Goal: Information Seeking & Learning: Check status

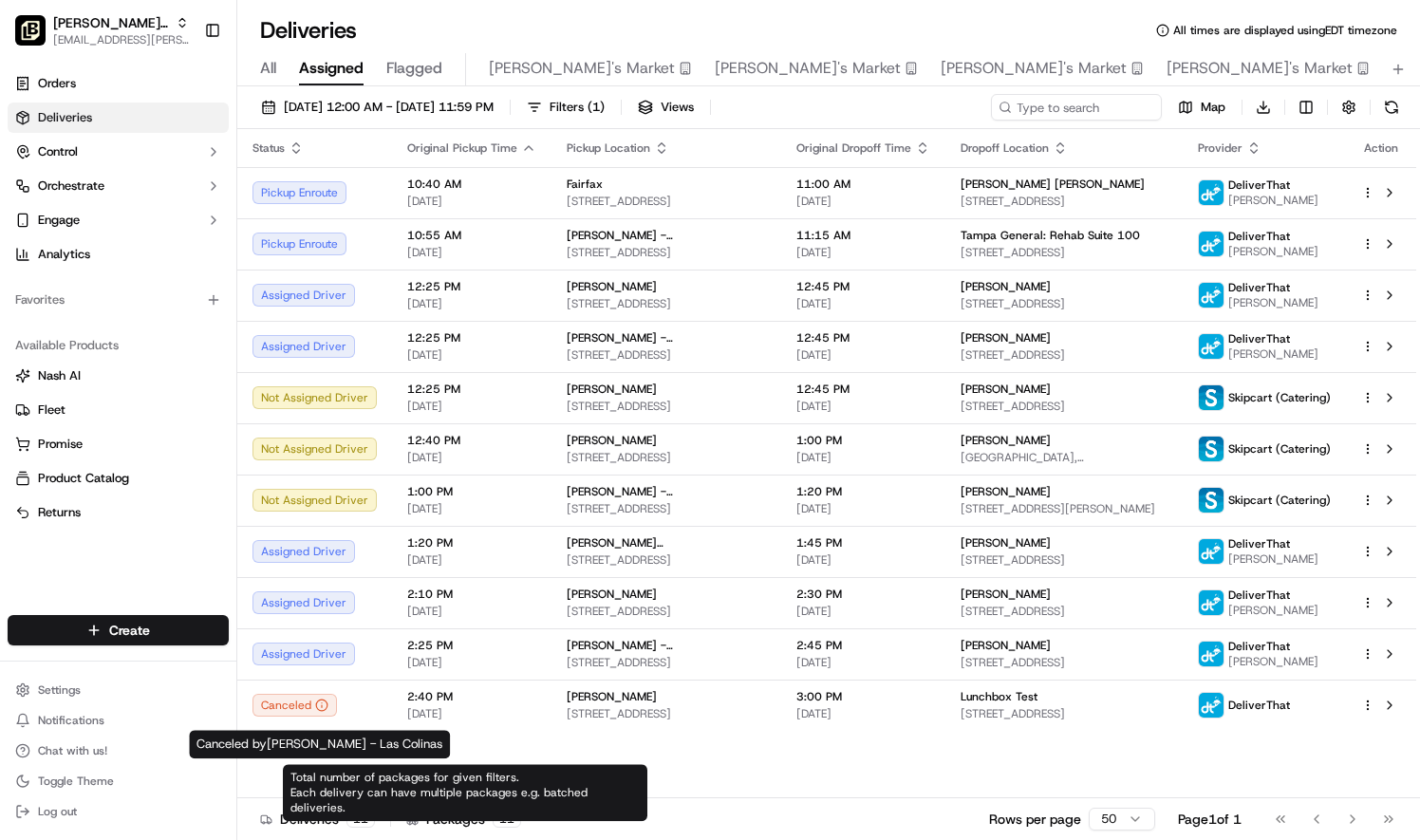
click at [155, 344] on div "Available Products" at bounding box center [118, 345] width 221 height 30
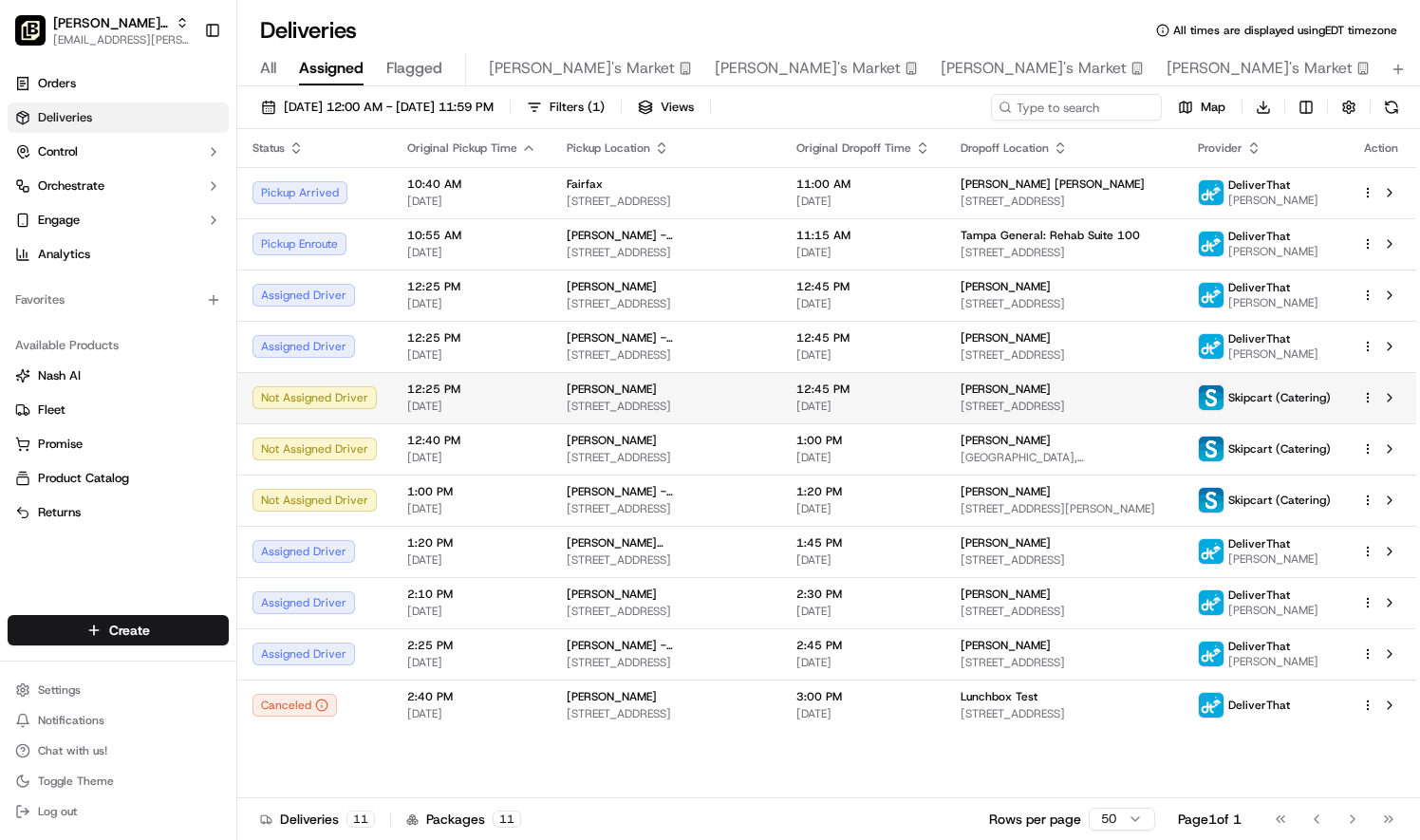
click at [1120, 388] on div "[PERSON_NAME]" at bounding box center [1064, 389] width 207 height 15
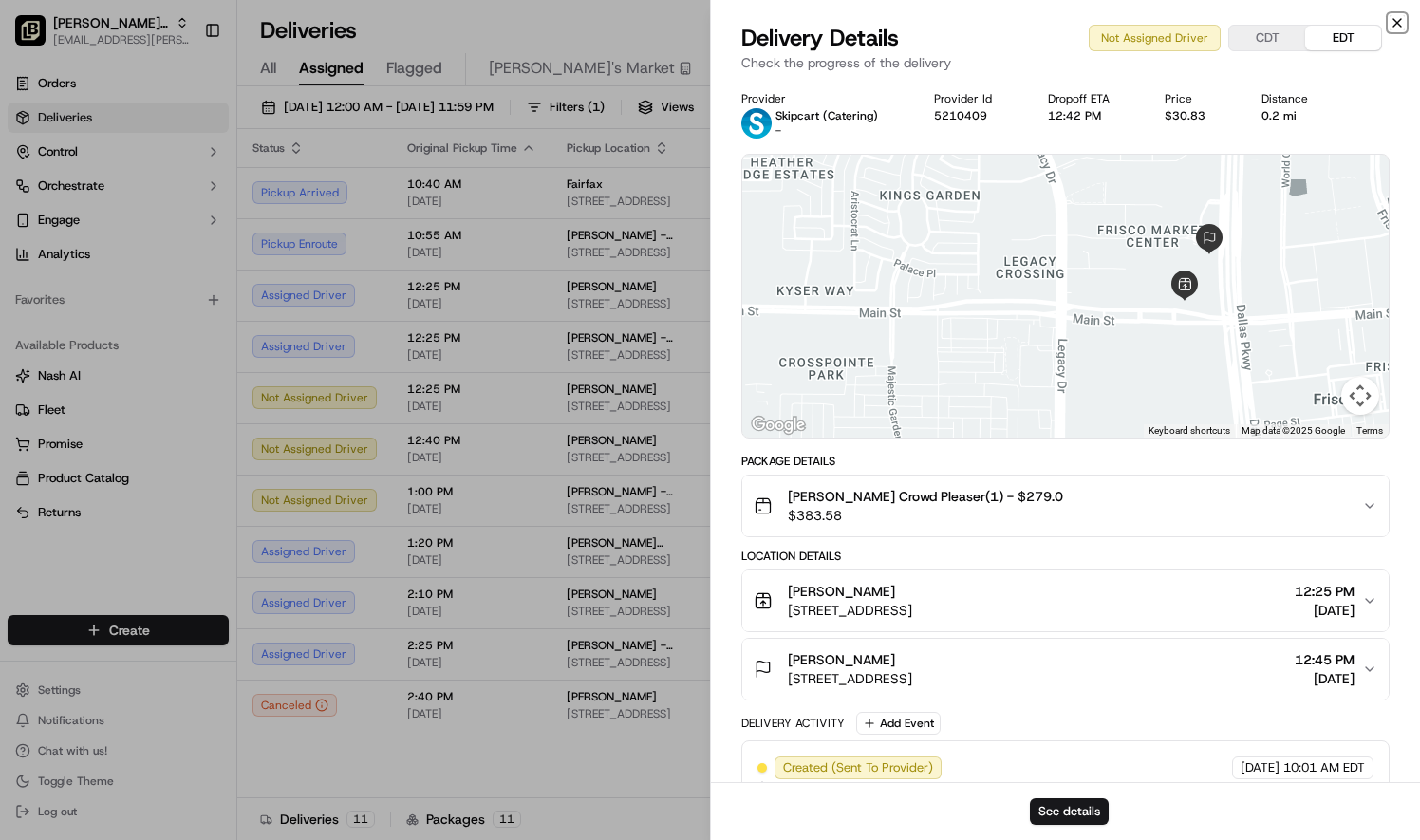
click at [1397, 19] on icon "button" at bounding box center [1396, 22] width 15 height 15
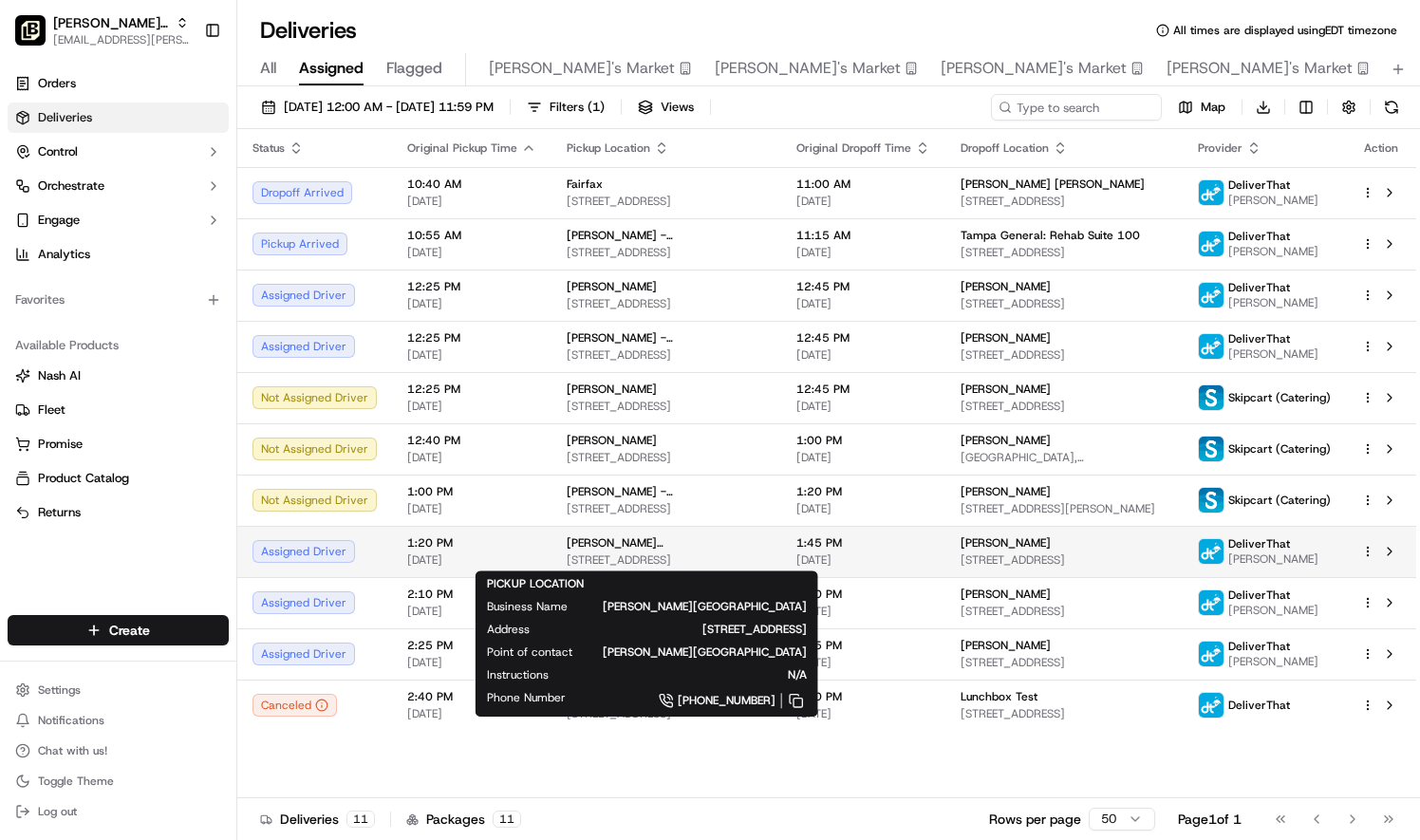
click at [605, 548] on span "[PERSON_NAME][GEOGRAPHIC_DATA]" at bounding box center [666, 542] width 200 height 15
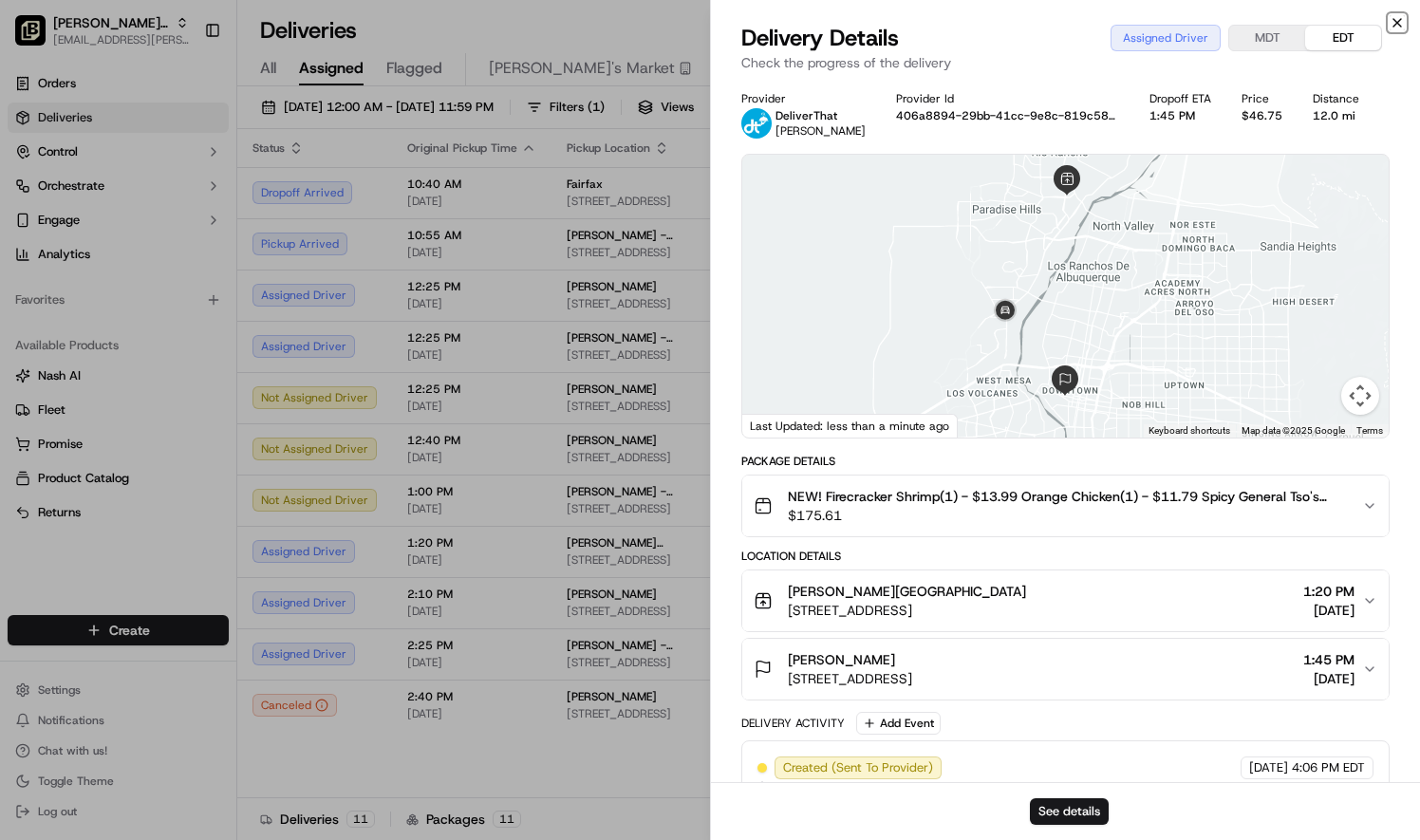
click at [1395, 20] on icon "button" at bounding box center [1397, 23] width 8 height 8
